Goal: Information Seeking & Learning: Learn about a topic

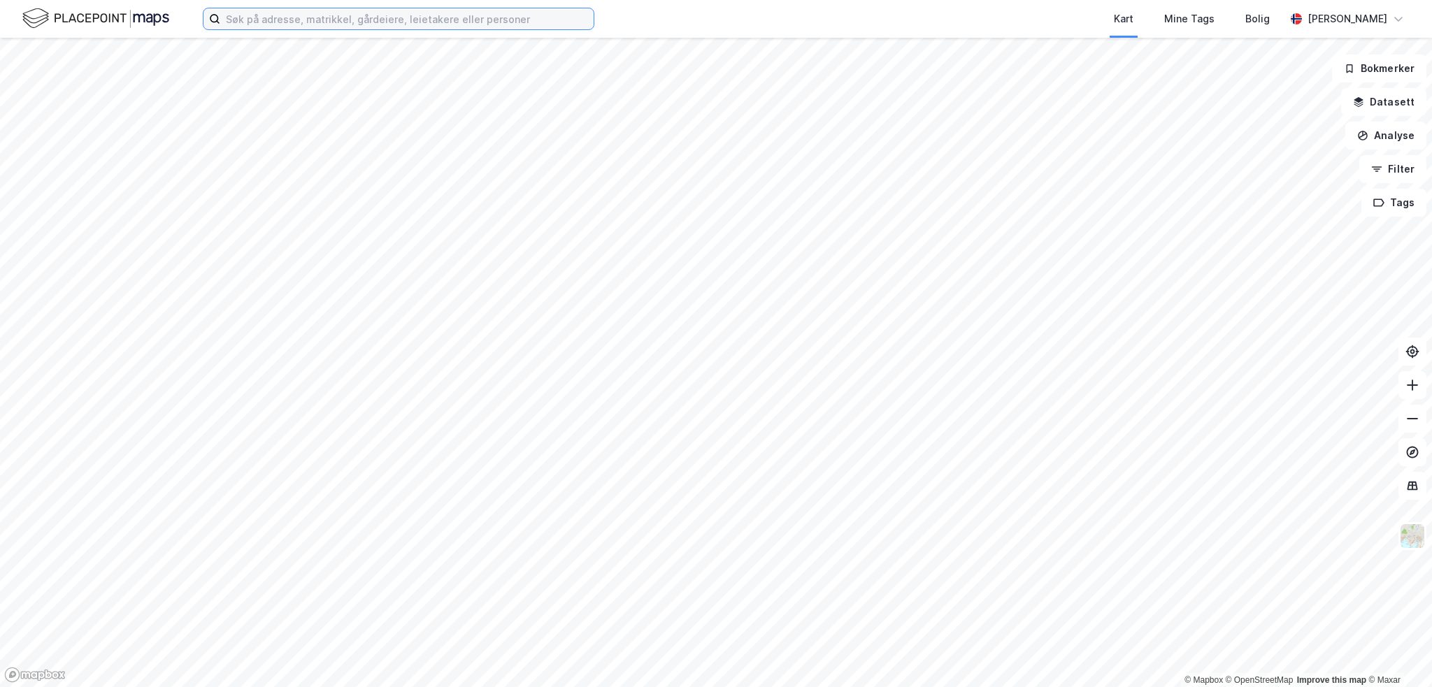
click at [324, 16] on input at bounding box center [406, 18] width 373 height 21
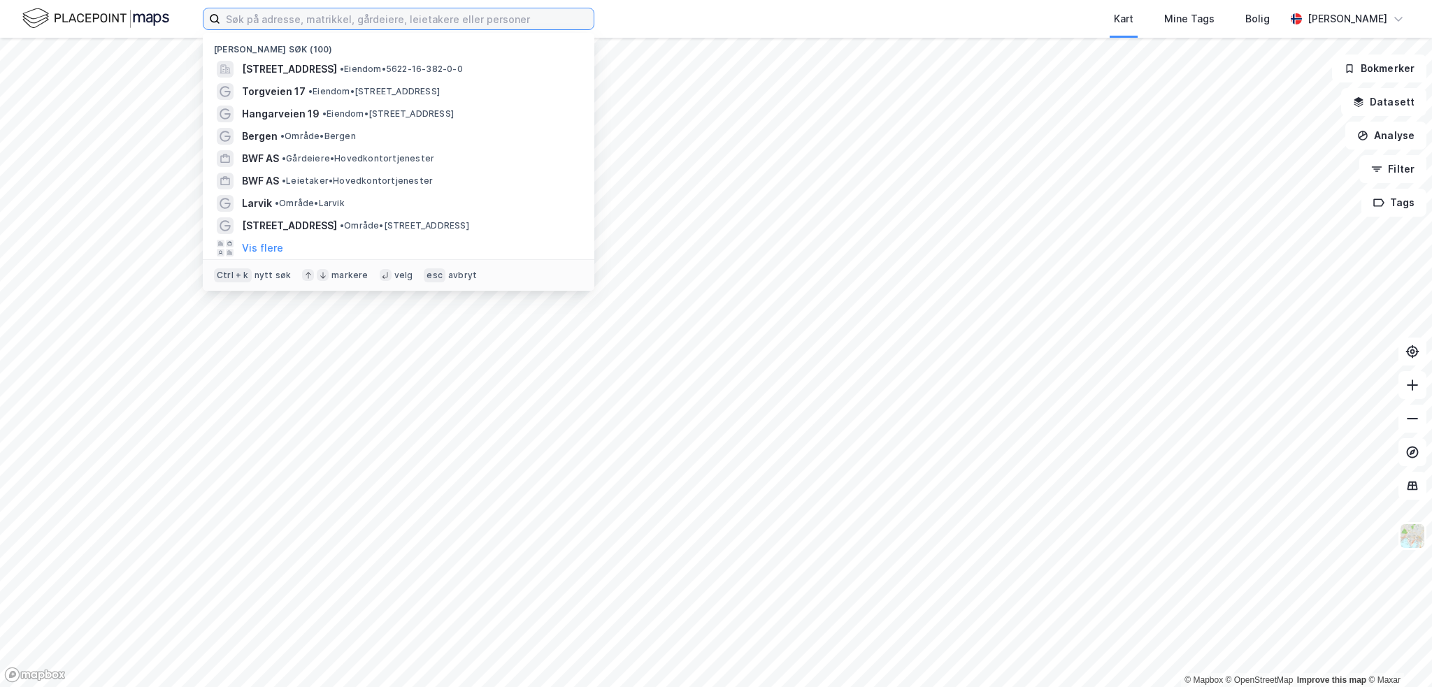
paste input "[STREET_ADDRESS],"
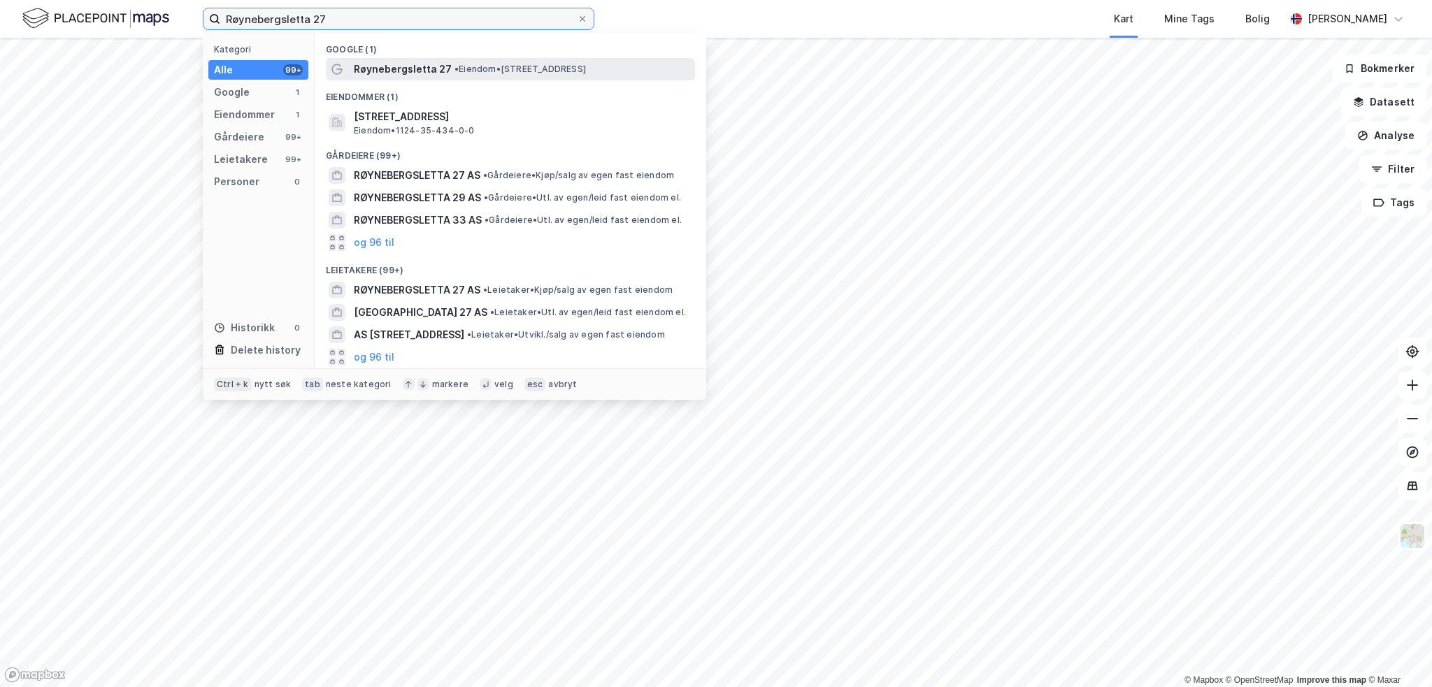
type input "Røynebergsletta 27"
click at [386, 64] on span "Røynebergsletta 27" at bounding box center [403, 69] width 98 height 17
